Goal: Transaction & Acquisition: Purchase product/service

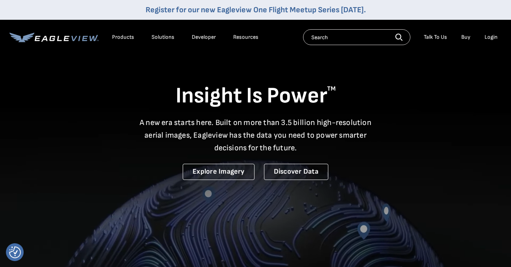
click at [495, 35] on div "Login" at bounding box center [491, 37] width 13 height 7
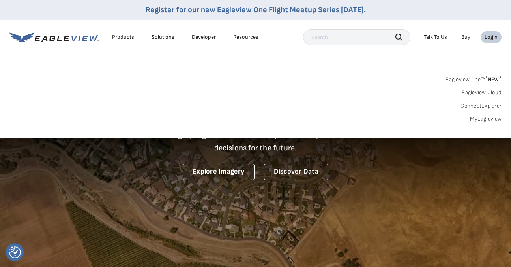
click at [482, 117] on link "MyEagleview" at bounding box center [486, 118] width 32 height 7
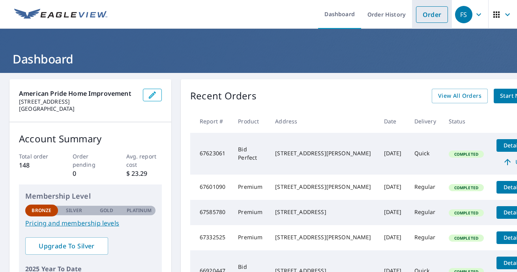
click at [428, 14] on link "Order" at bounding box center [432, 14] width 32 height 17
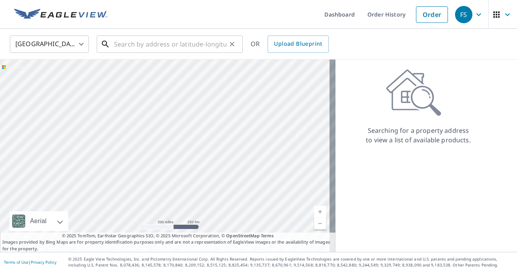
click at [125, 46] on input "text" at bounding box center [170, 44] width 113 height 22
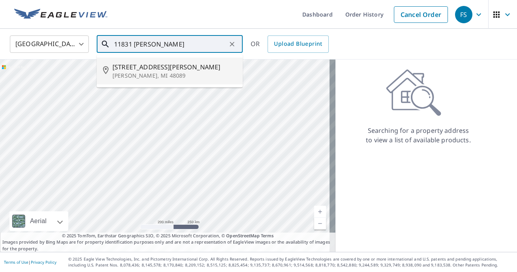
click at [122, 68] on span "11831 Hovey St" at bounding box center [175, 66] width 124 height 9
type input "11831 Hovey St Warren, MI 48089"
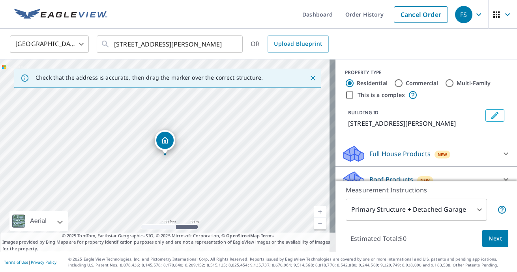
click at [314, 207] on link "Current Level 17, Zoom In" at bounding box center [320, 212] width 12 height 12
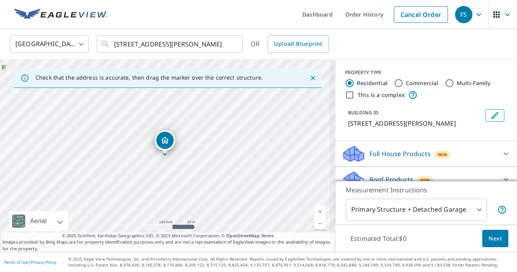
click at [314, 207] on link "Current Level 18, Zoom In" at bounding box center [320, 212] width 12 height 12
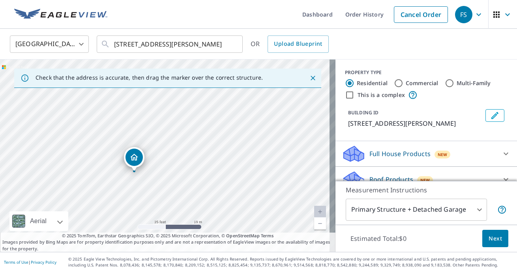
drag, startPoint x: 206, startPoint y: 186, endPoint x: 175, endPoint y: 203, distance: 35.2
click at [175, 203] on div "11831 Hovey St Warren, MI 48089" at bounding box center [168, 156] width 336 height 193
drag, startPoint x: 131, startPoint y: 157, endPoint x: 125, endPoint y: 160, distance: 6.2
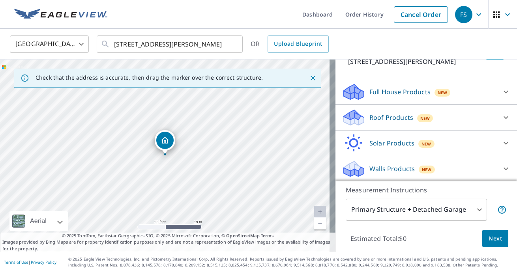
scroll to position [63, 0]
click at [502, 116] on icon at bounding box center [506, 116] width 9 height 9
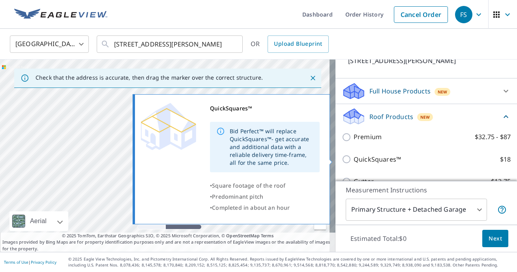
click at [342, 159] on input "QuickSquares™ $18" at bounding box center [348, 159] width 12 height 9
checkbox input "true"
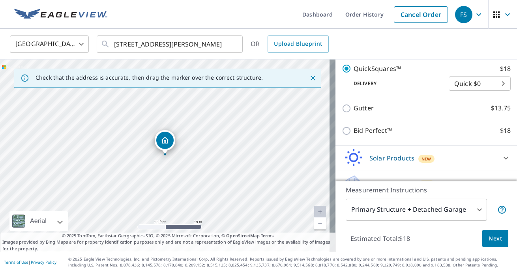
scroll to position [170, 0]
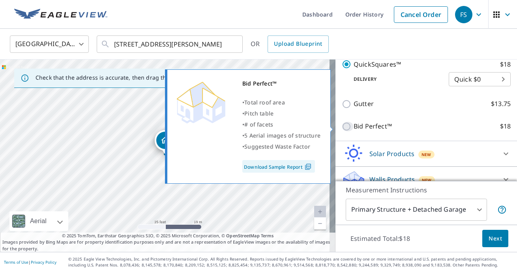
click at [342, 127] on input "Bid Perfect™ $18" at bounding box center [348, 126] width 12 height 9
checkbox input "true"
checkbox input "false"
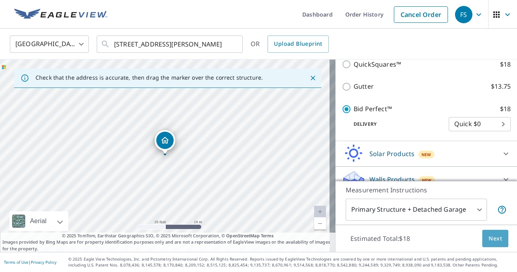
click at [489, 238] on span "Next" at bounding box center [495, 239] width 13 height 10
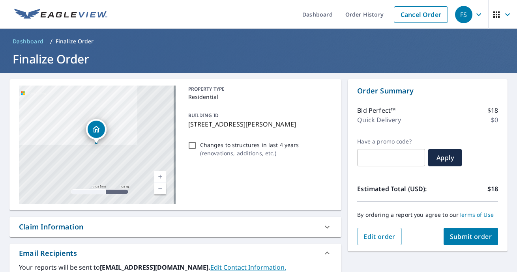
click at [473, 236] on span "Submit order" at bounding box center [471, 237] width 42 height 9
